Goal: Information Seeking & Learning: Learn about a topic

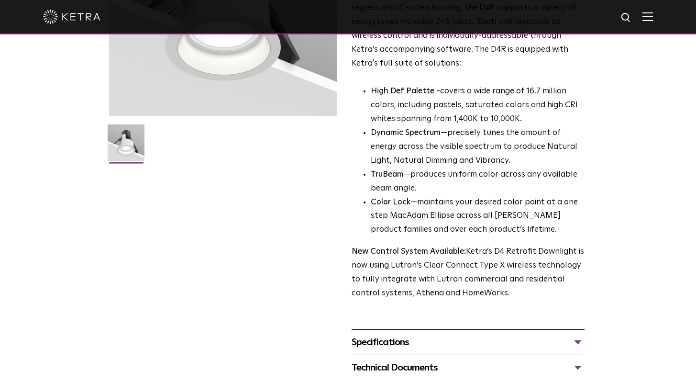
scroll to position [184, 0]
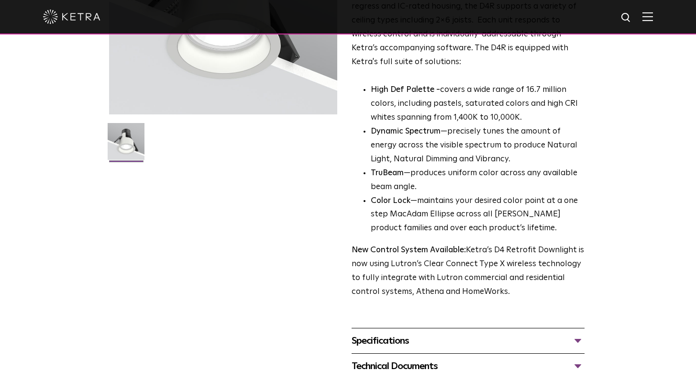
click at [570, 343] on div "Specifications" at bounding box center [468, 340] width 233 height 15
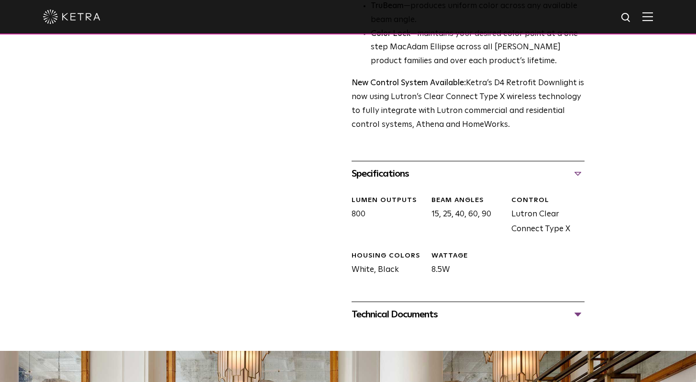
scroll to position [352, 0]
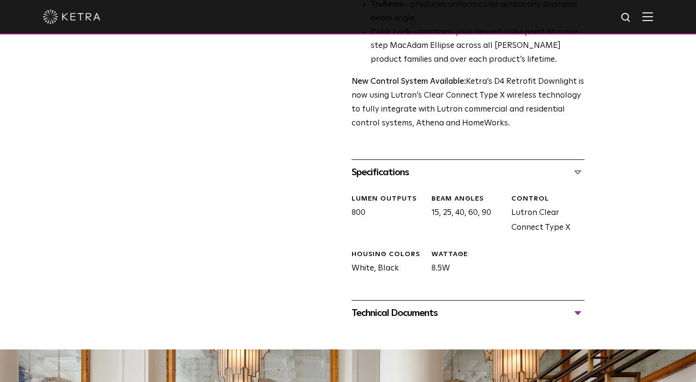
click at [529, 314] on div "Technical Documents" at bounding box center [468, 312] width 233 height 15
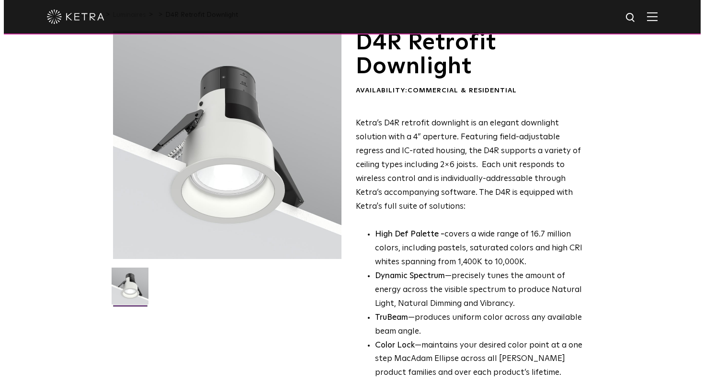
scroll to position [0, 0]
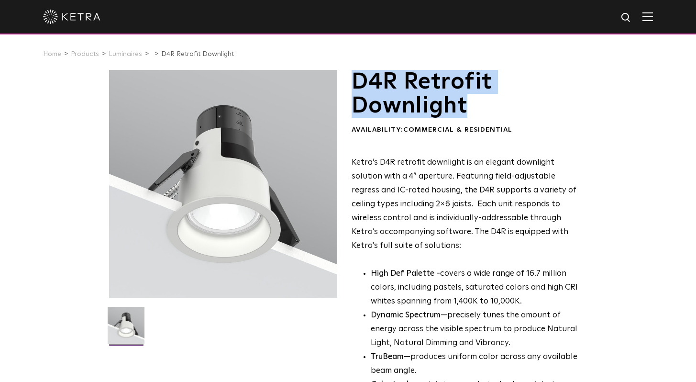
drag, startPoint x: 483, startPoint y: 109, endPoint x: 356, endPoint y: 75, distance: 131.8
click at [356, 75] on h1 "D4R Retrofit Downlight" at bounding box center [468, 94] width 233 height 48
copy h1 "D4R Retrofit Downlight"
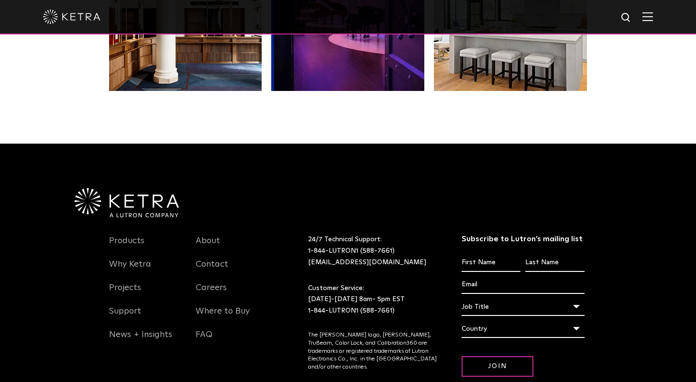
scroll to position [1945, 0]
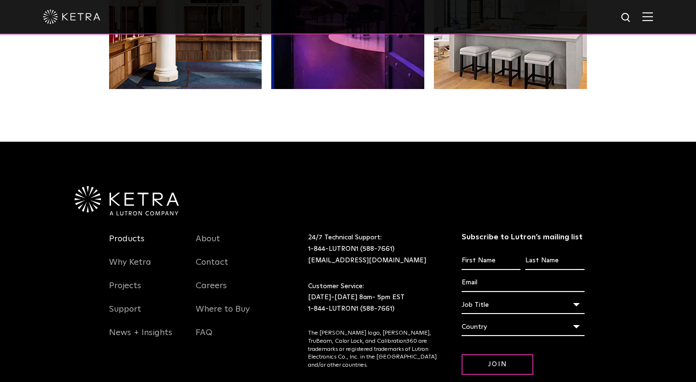
click at [128, 243] on link "Products" at bounding box center [126, 245] width 35 height 22
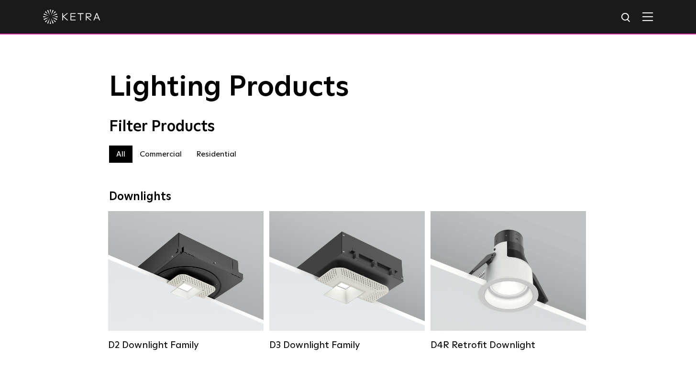
click at [218, 153] on label "Residential" at bounding box center [216, 153] width 55 height 17
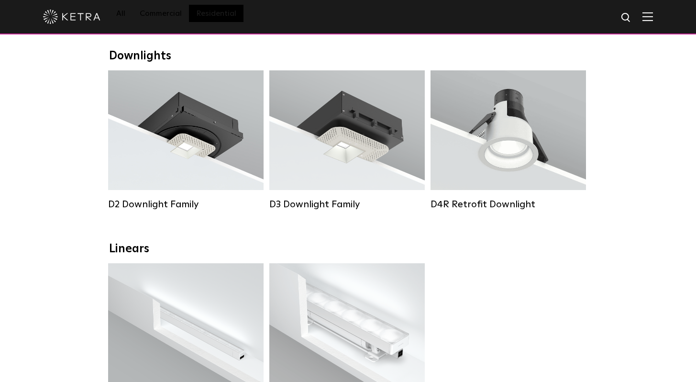
scroll to position [142, 0]
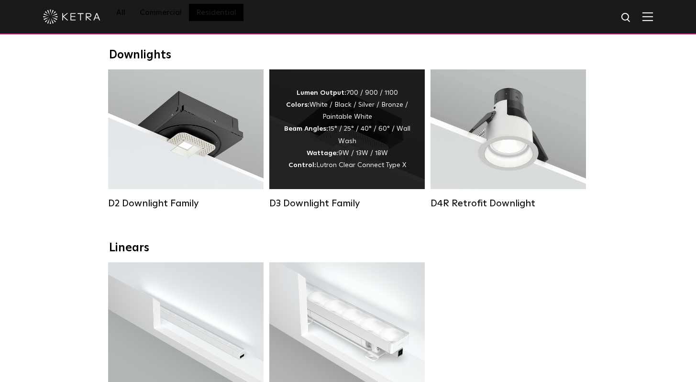
click at [346, 168] on div "Lumen Output: 700 / 900 / 1100 Colors: White / Black / Silver / Bronze / Painta…" at bounding box center [347, 129] width 127 height 84
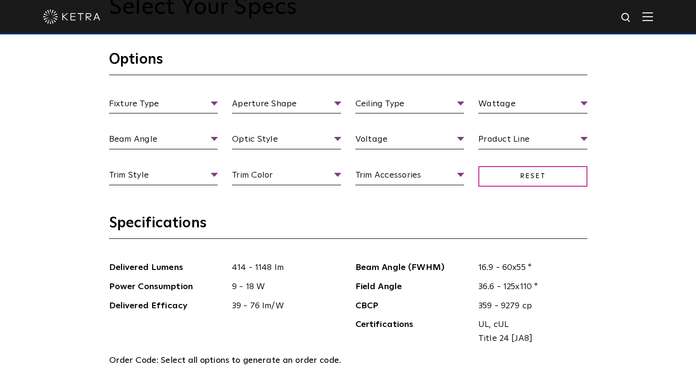
scroll to position [911, 0]
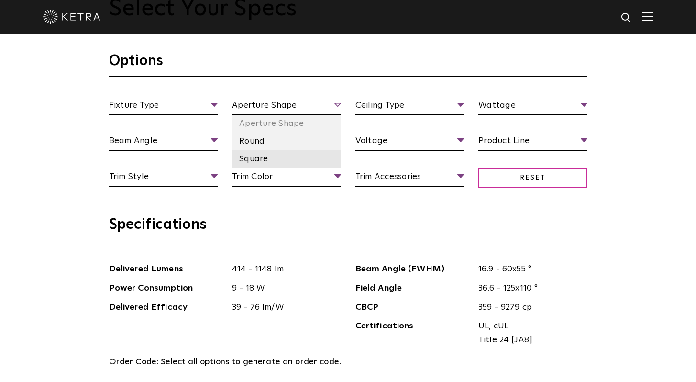
click at [308, 159] on li "Square" at bounding box center [286, 159] width 109 height 18
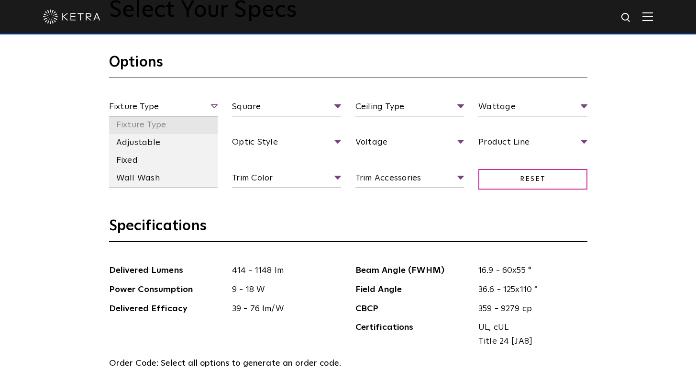
scroll to position [909, 0]
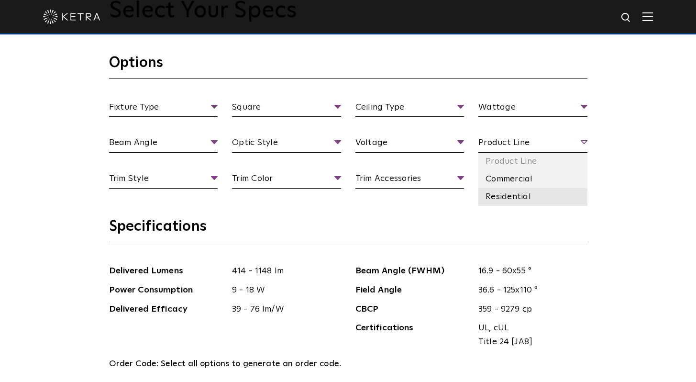
click at [518, 190] on li "Residential" at bounding box center [533, 197] width 109 height 18
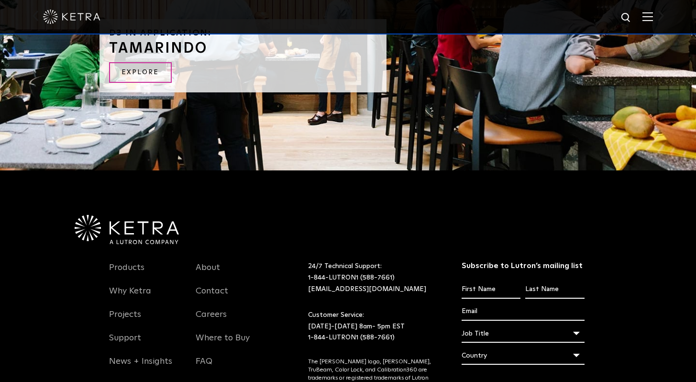
scroll to position [1957, 0]
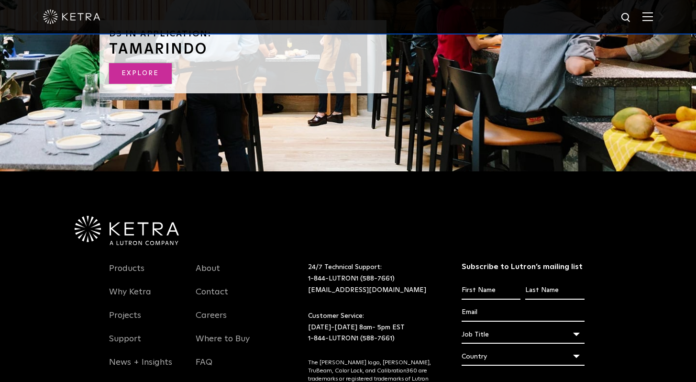
click at [162, 64] on link "Explore" at bounding box center [140, 73] width 63 height 21
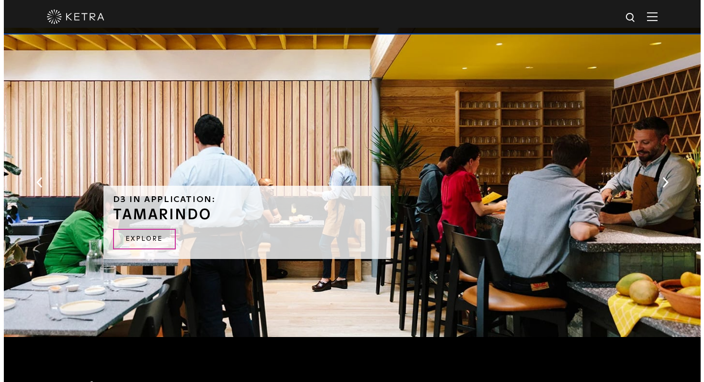
scroll to position [1928, 0]
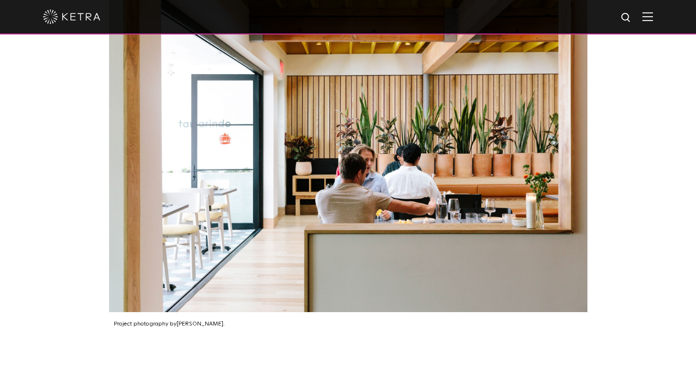
scroll to position [1824, 0]
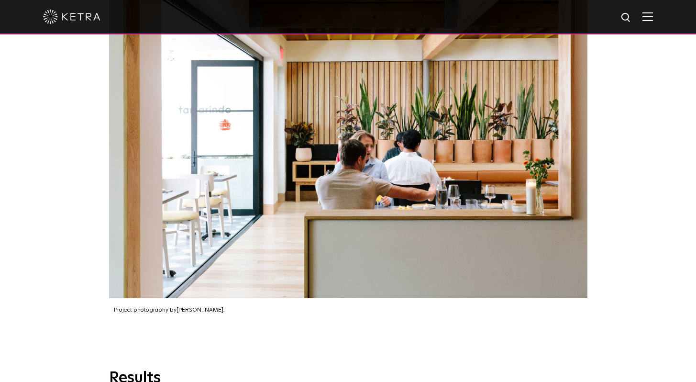
click at [89, 294] on div "Project photography by Liz Kuball ." at bounding box center [348, 140] width 696 height 456
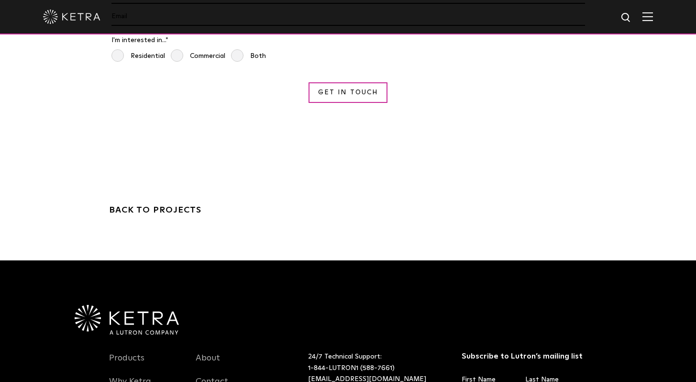
scroll to position [2926, 0]
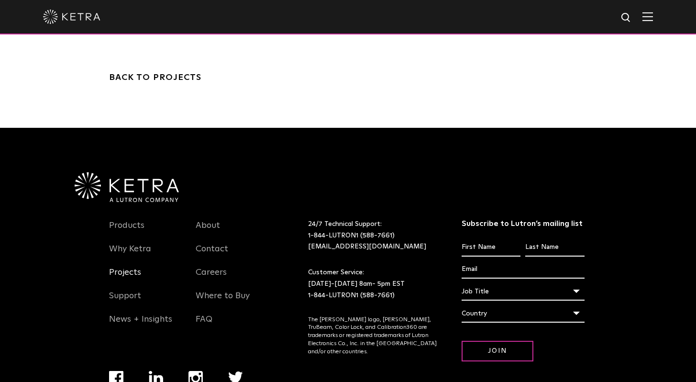
click at [128, 267] on link "Projects" at bounding box center [125, 278] width 32 height 22
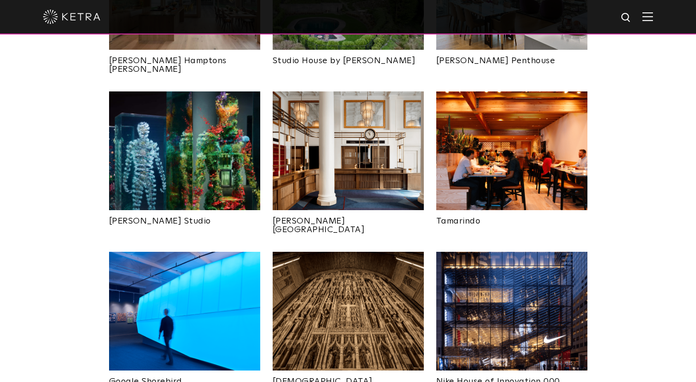
scroll to position [498, 0]
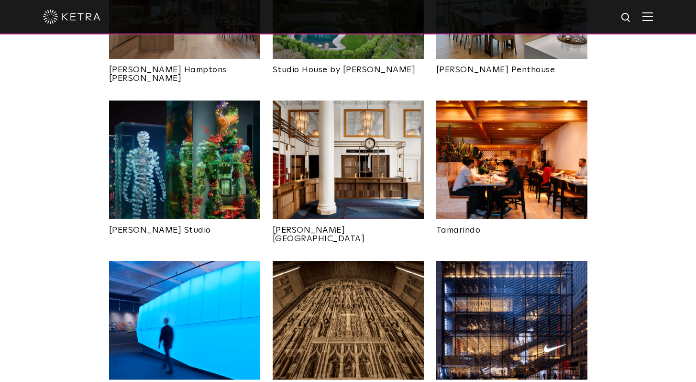
click at [548, 151] on img at bounding box center [511, 160] width 151 height 119
